Goal: Task Accomplishment & Management: Manage account settings

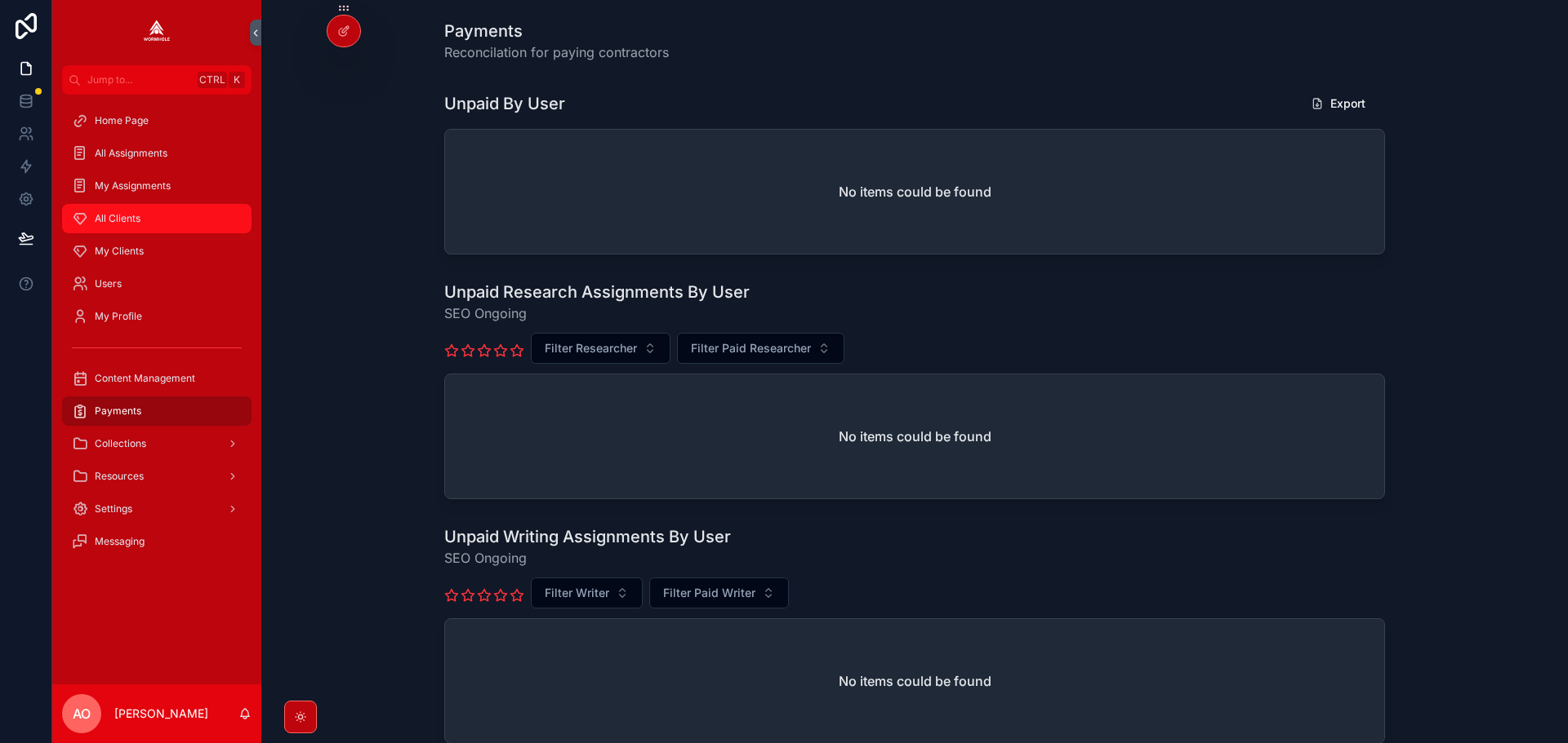
click at [128, 220] on span "All Clients" at bounding box center [118, 218] width 46 height 13
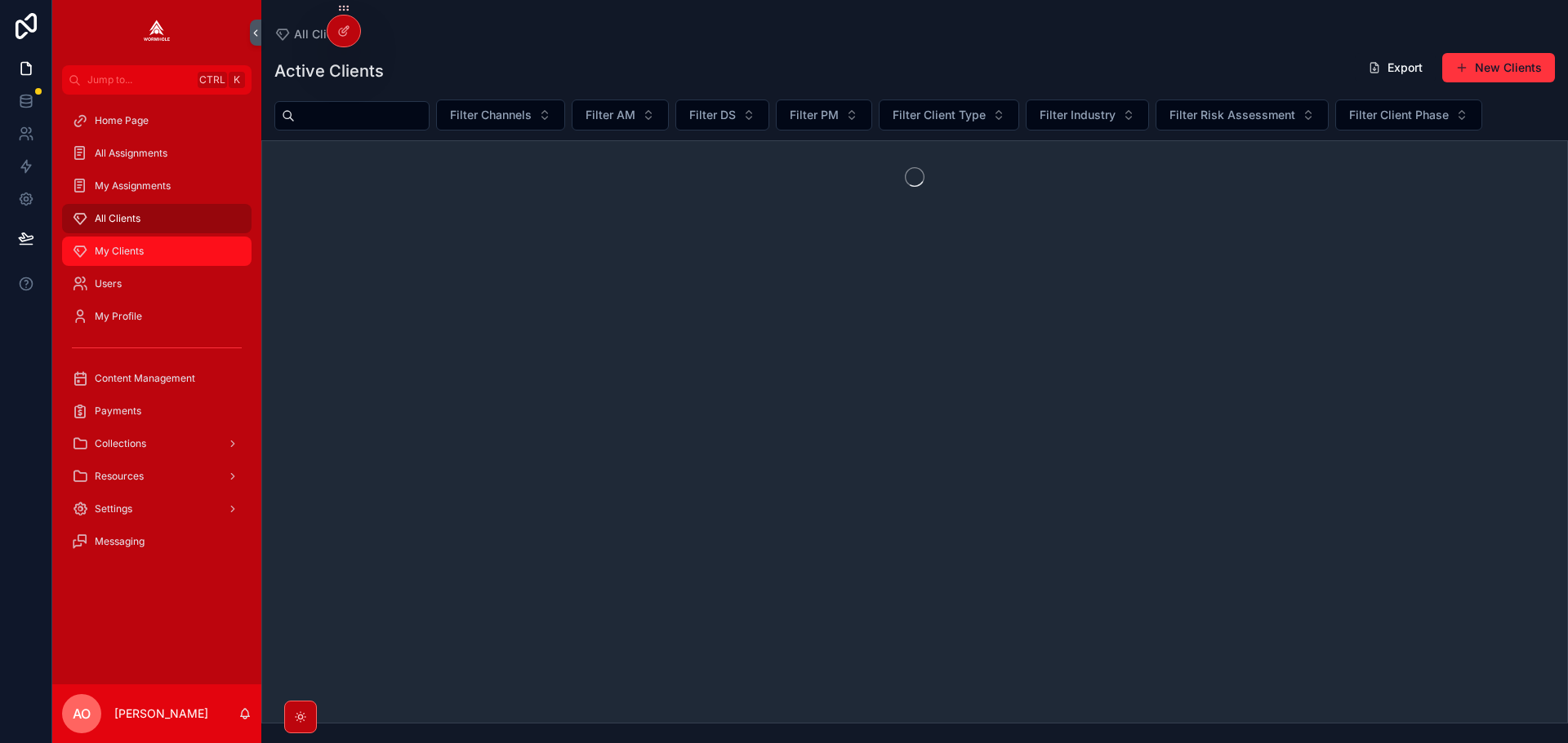
click at [123, 247] on span "My Clients" at bounding box center [119, 251] width 49 height 13
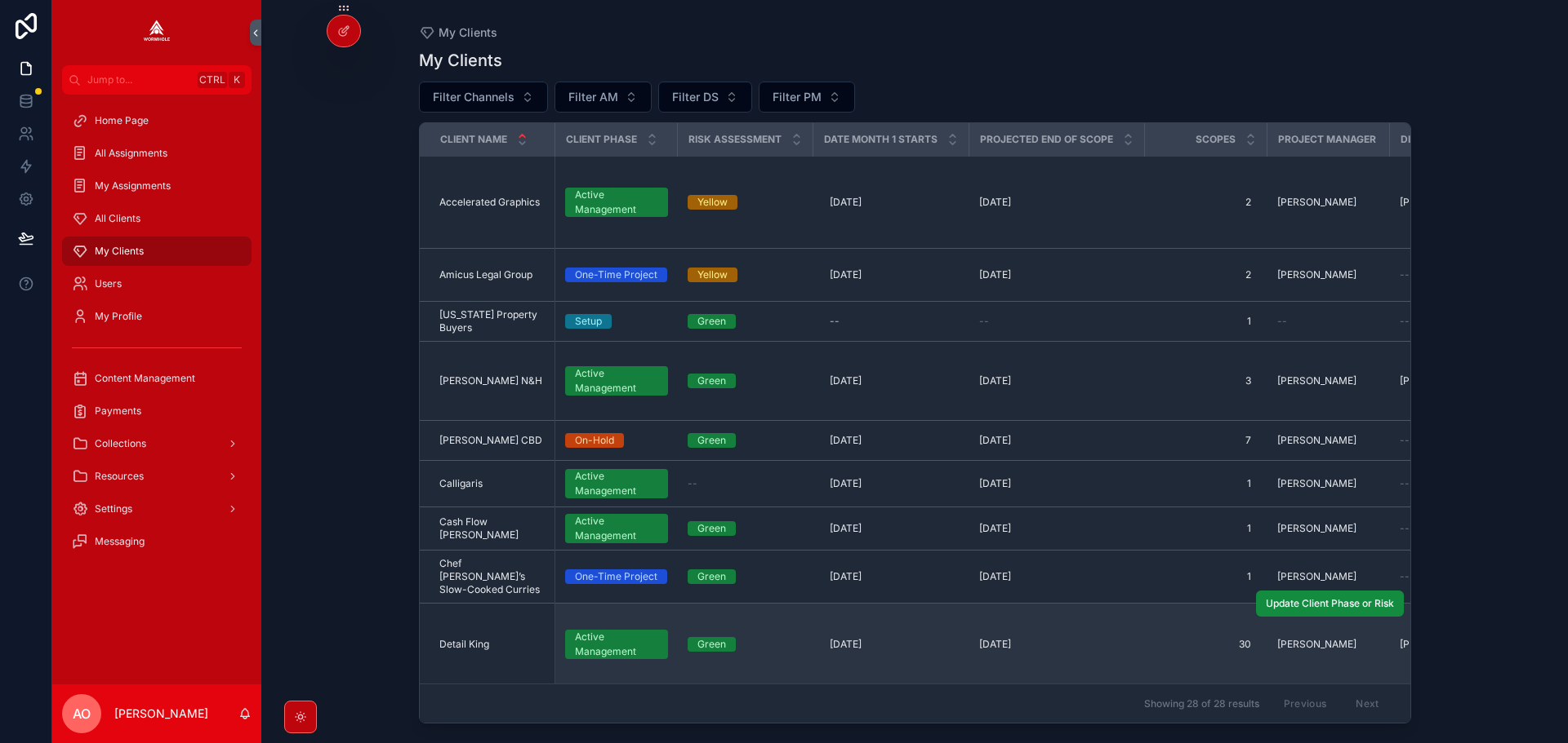
scroll to position [408, 0]
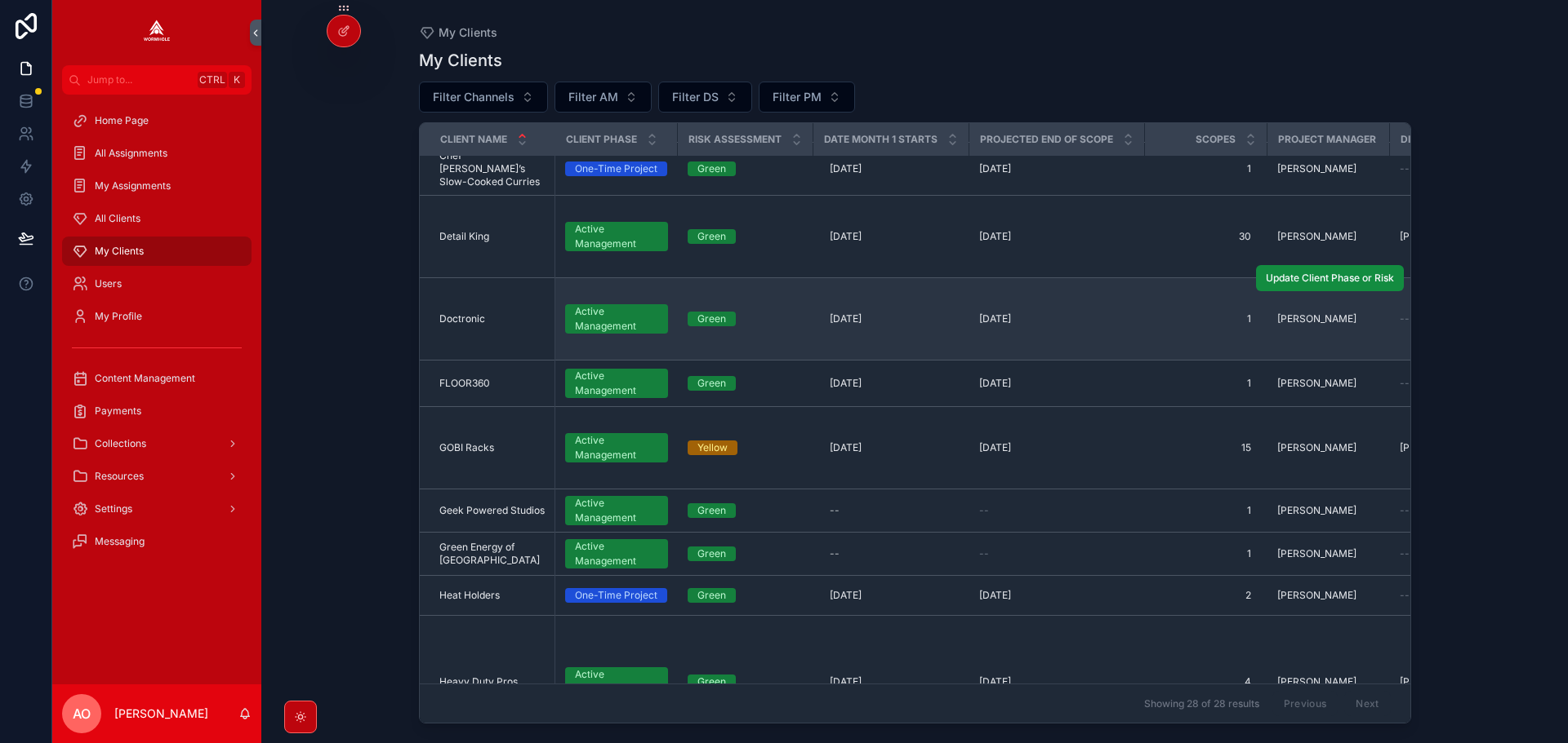
click at [471, 313] on span "Doctronic" at bounding box center [462, 319] width 46 height 13
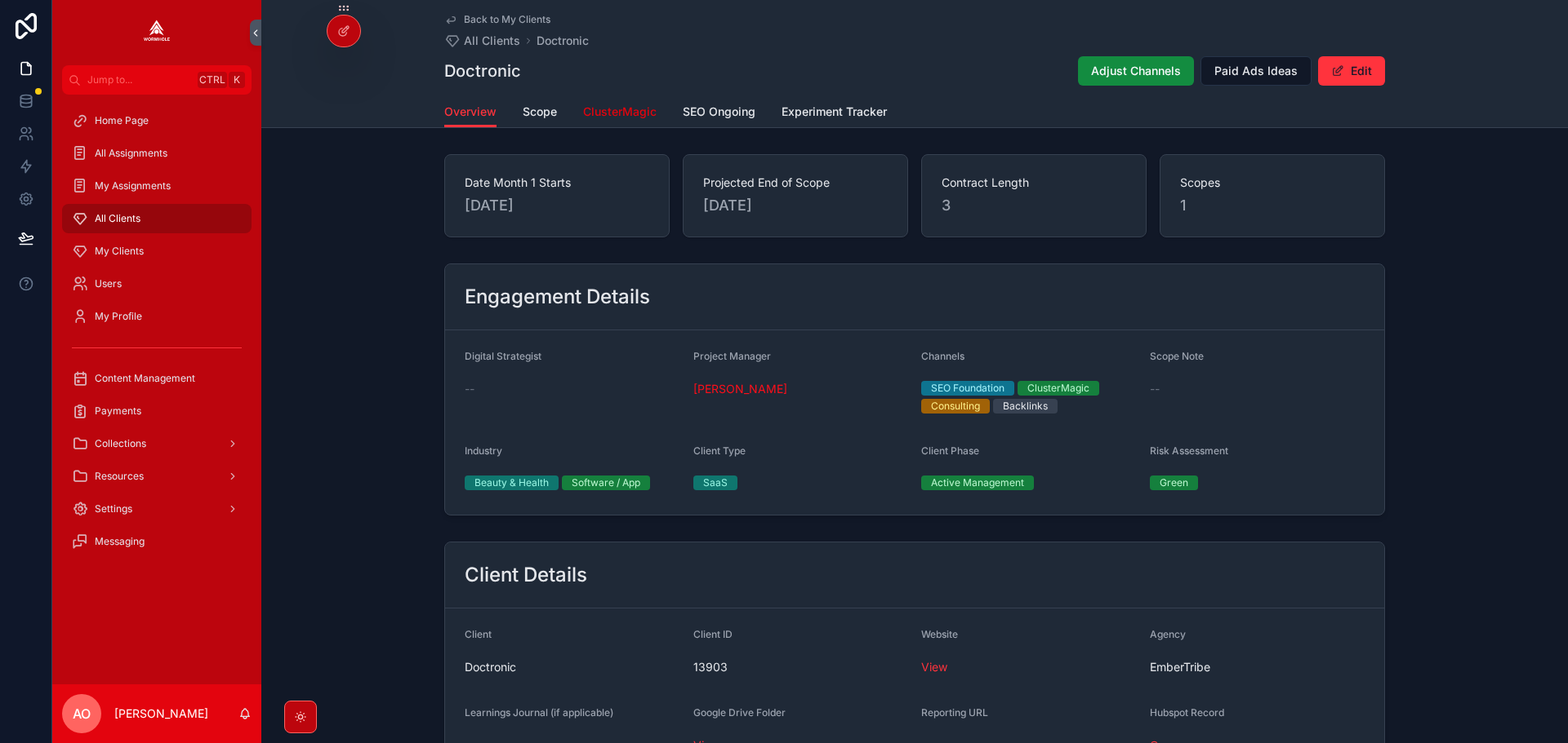
click at [620, 118] on span "ClusterMagic" at bounding box center [620, 112] width 73 height 16
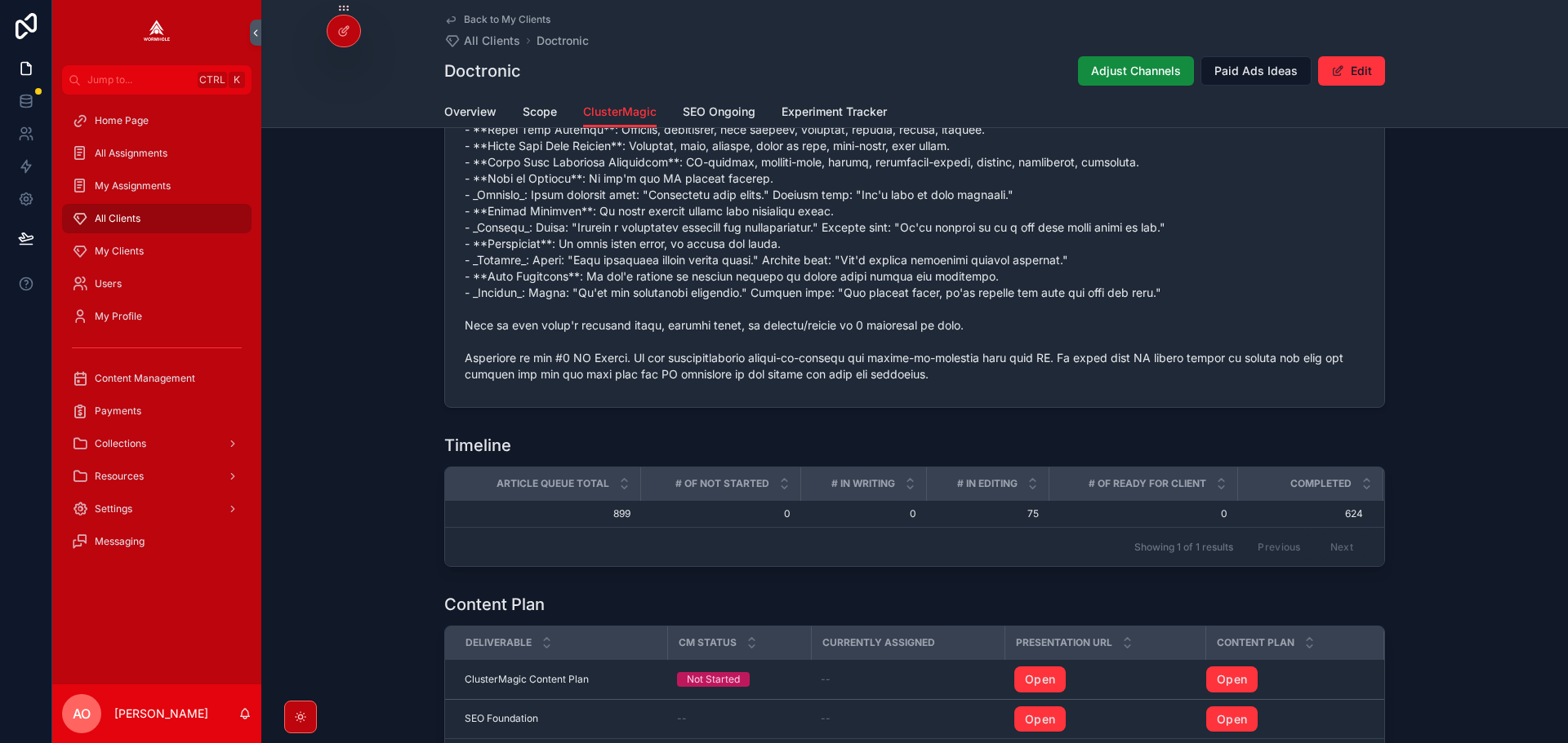
scroll to position [1305, 0]
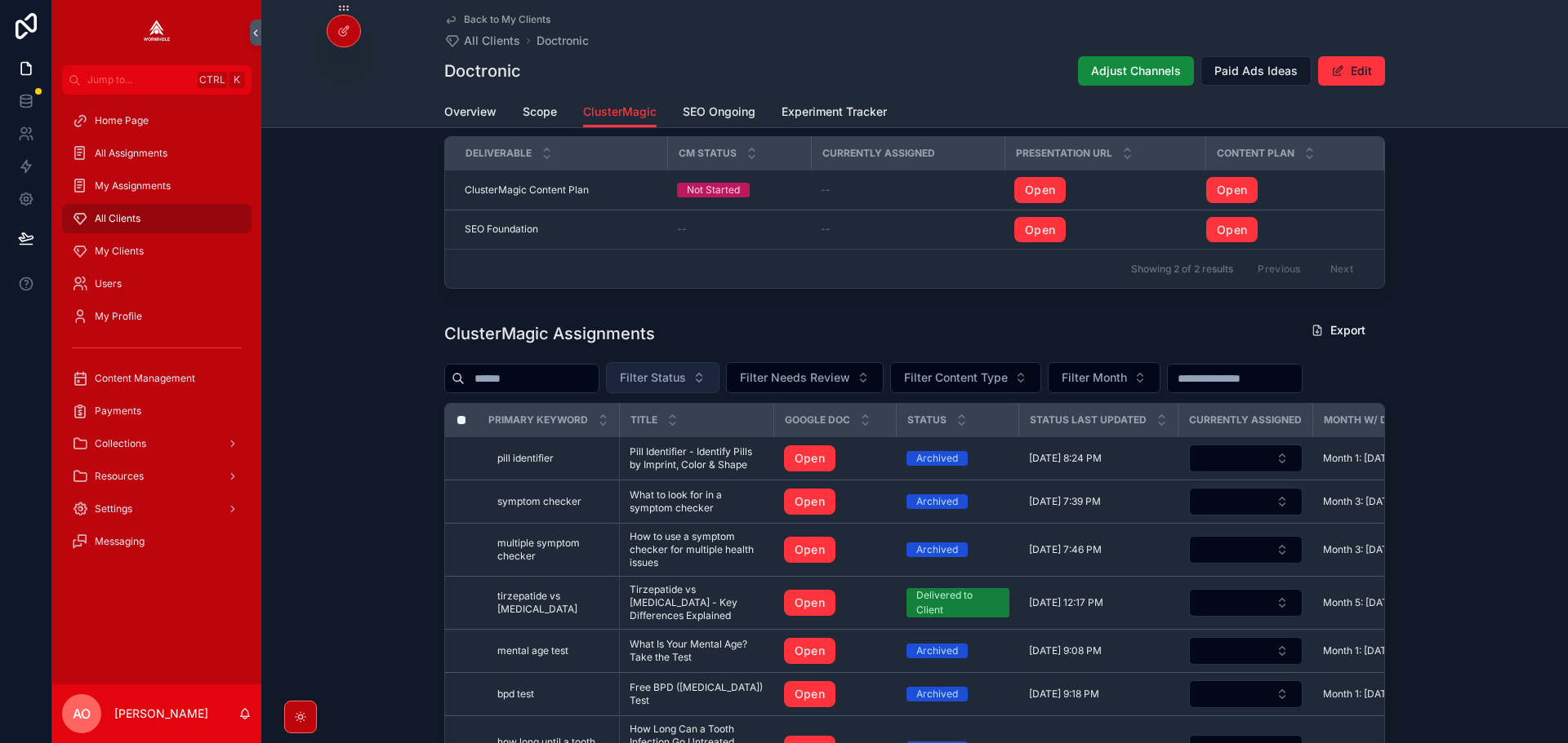
click at [686, 382] on span "Filter Status" at bounding box center [653, 377] width 67 height 16
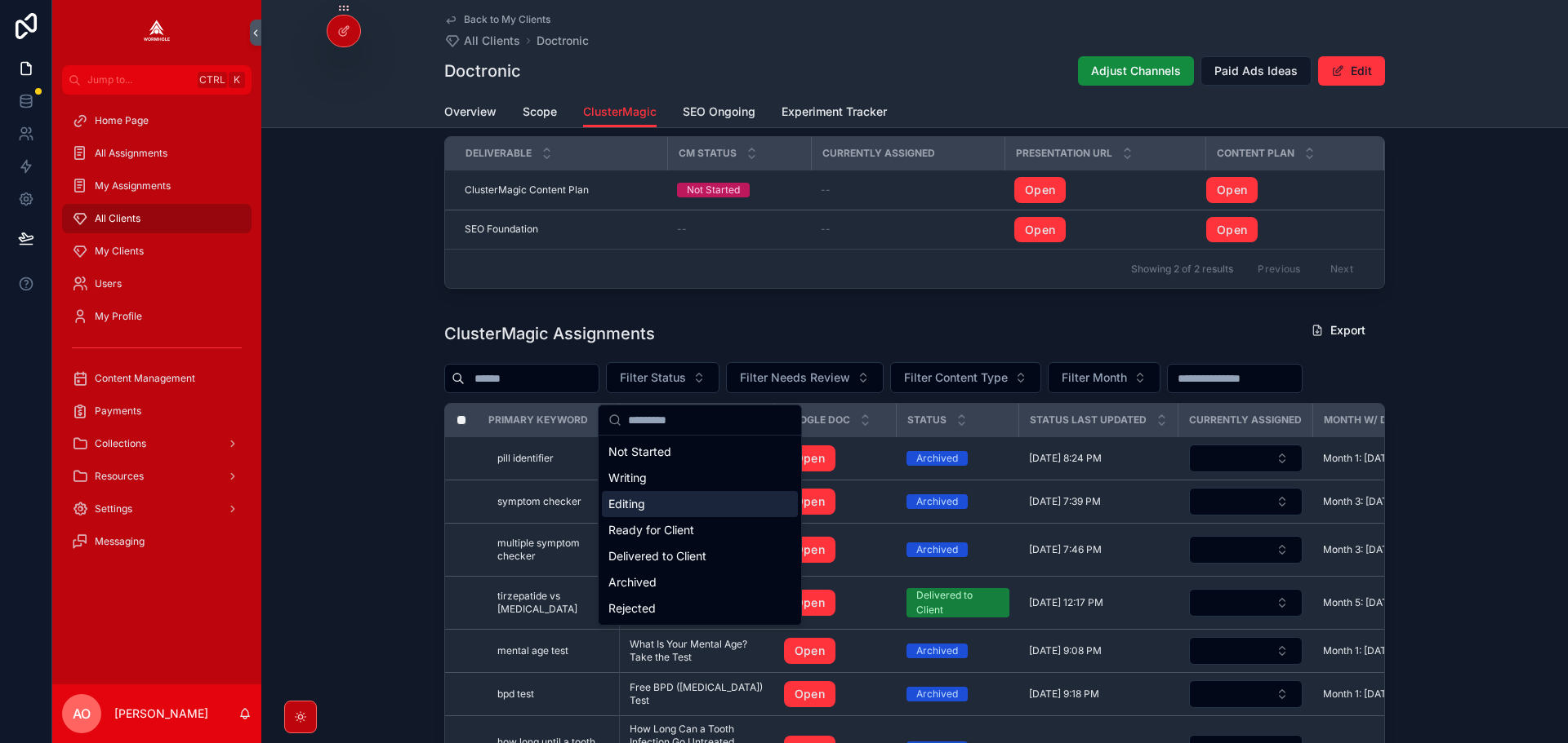
click at [653, 502] on div "Editing" at bounding box center [700, 504] width 196 height 26
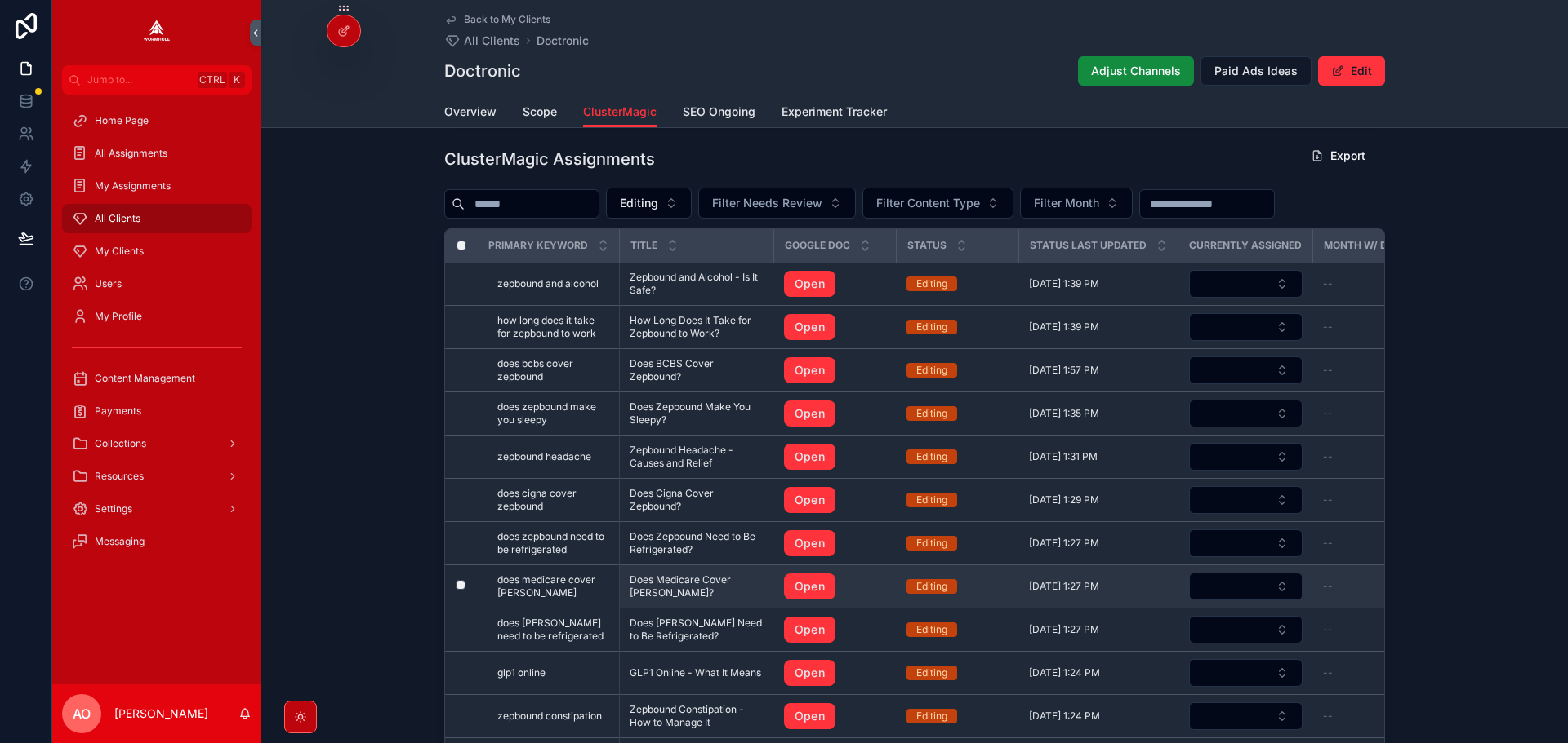
scroll to position [164, 0]
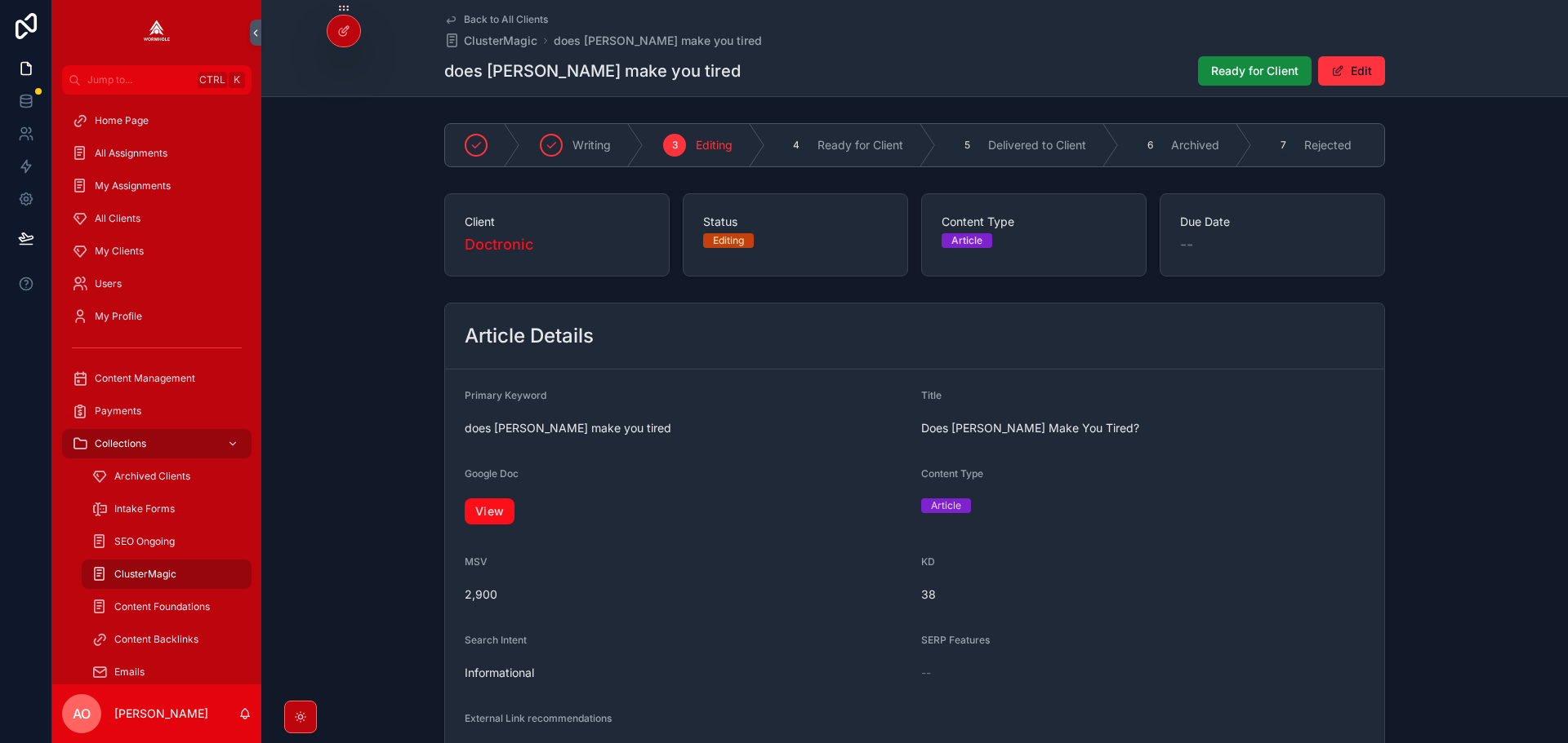
click at [505, 511] on link "View" at bounding box center [489, 511] width 49 height 26
click at [1236, 68] on span "Ready for Client" at bounding box center [1254, 71] width 87 height 16
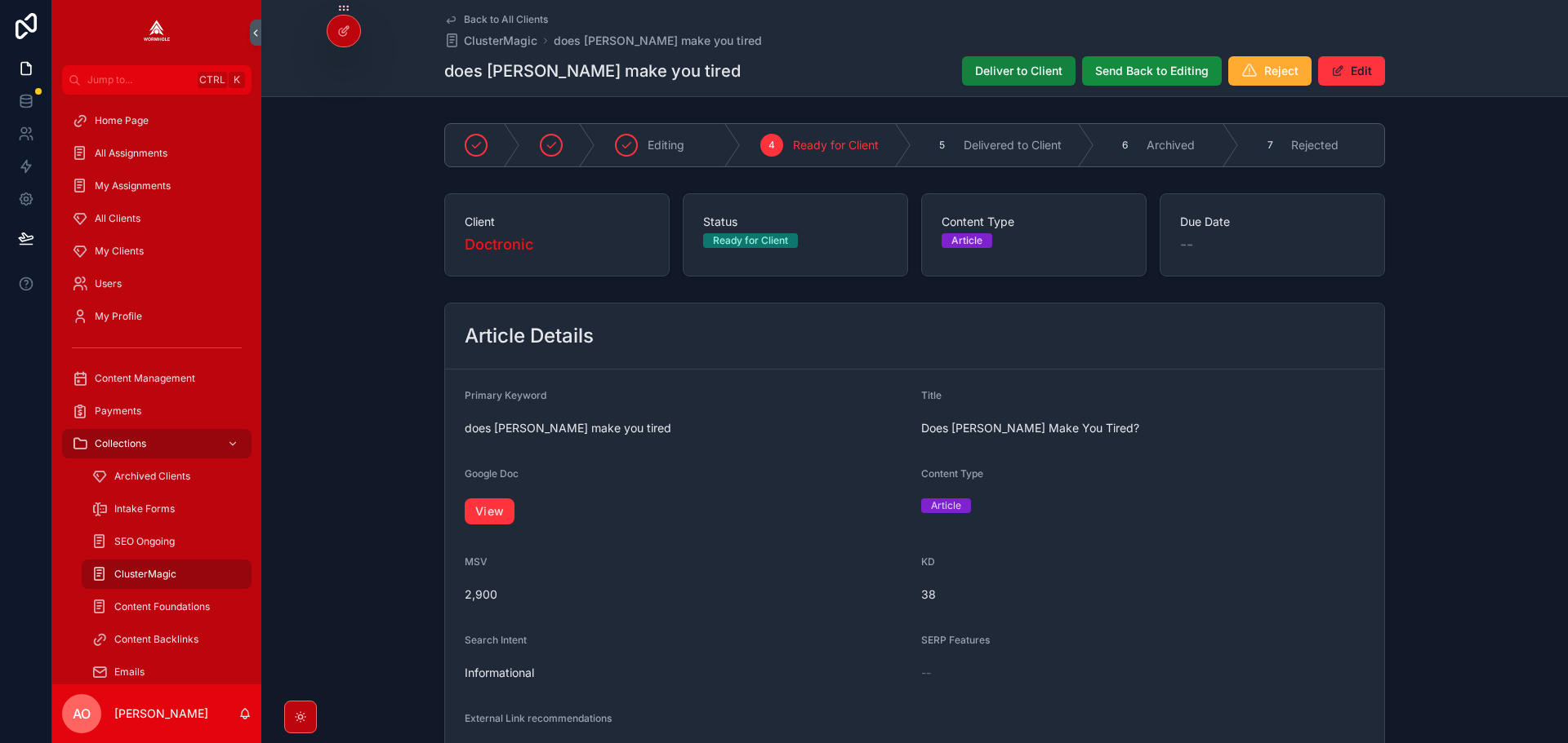
click at [1015, 68] on span "Deliver to Client" at bounding box center [1018, 71] width 87 height 16
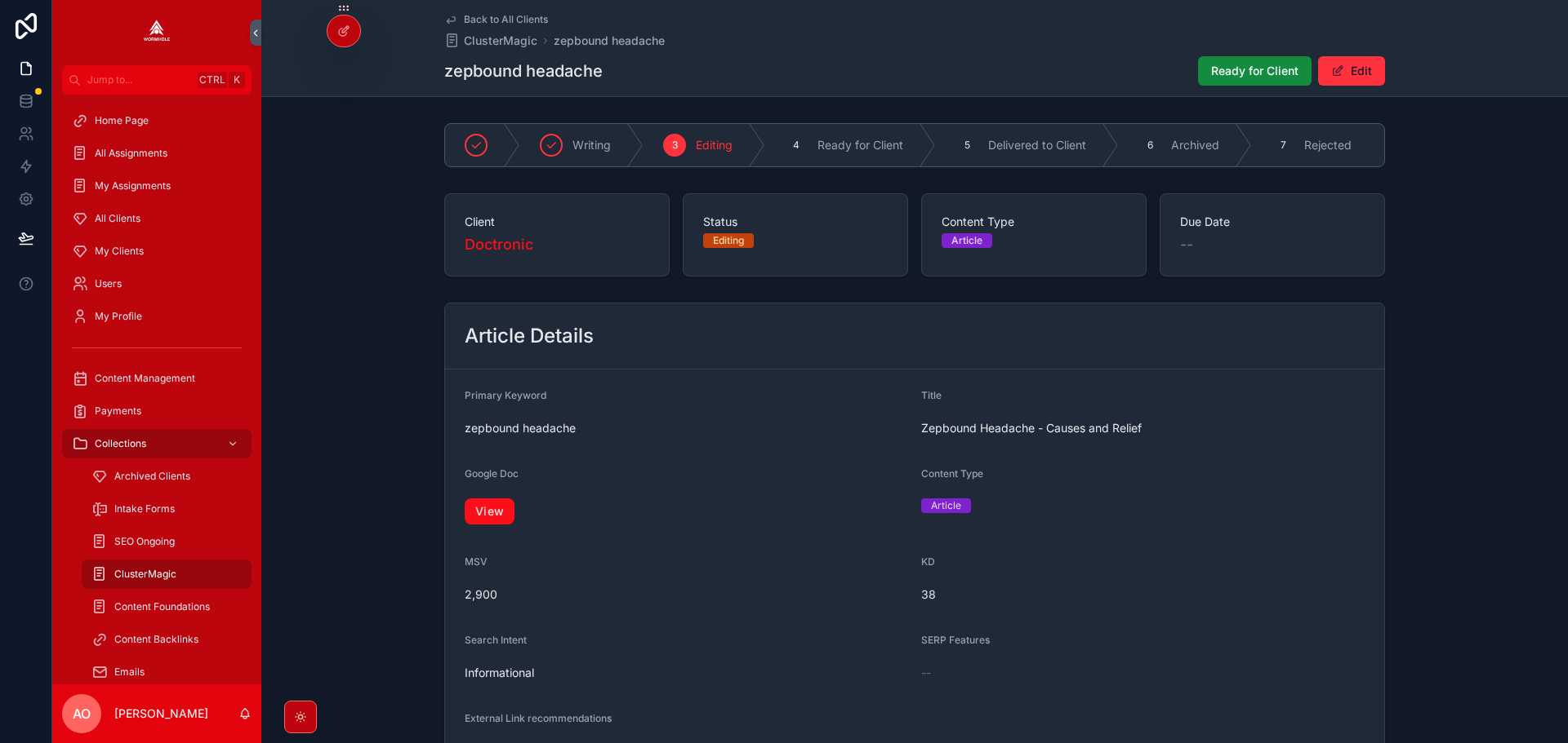
click at [473, 524] on link "View" at bounding box center [489, 511] width 49 height 26
click at [480, 523] on link "View" at bounding box center [489, 511] width 49 height 26
